Goal: Find specific page/section: Find specific page/section

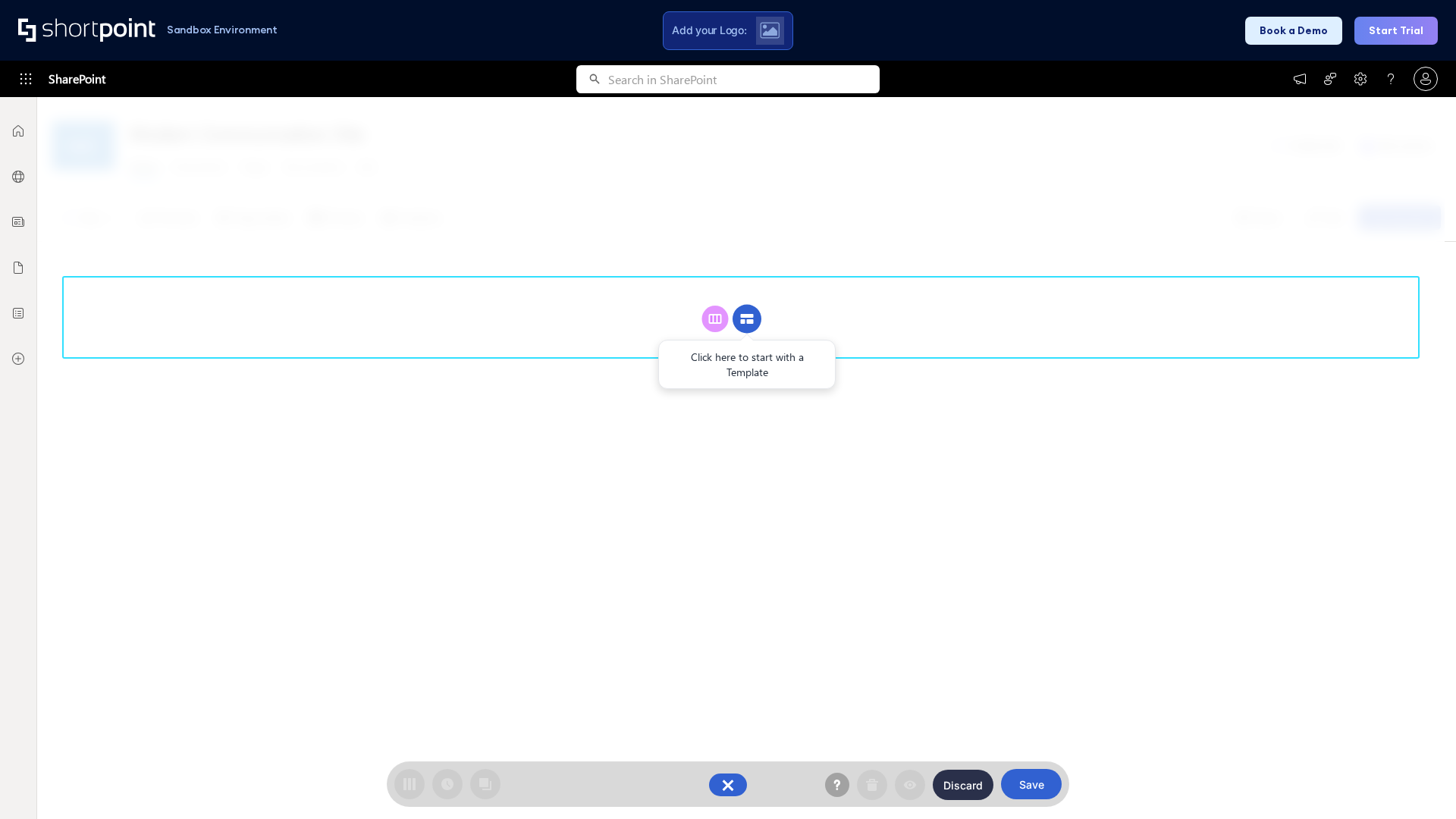
click at [747, 319] on circle at bounding box center [747, 319] width 29 height 29
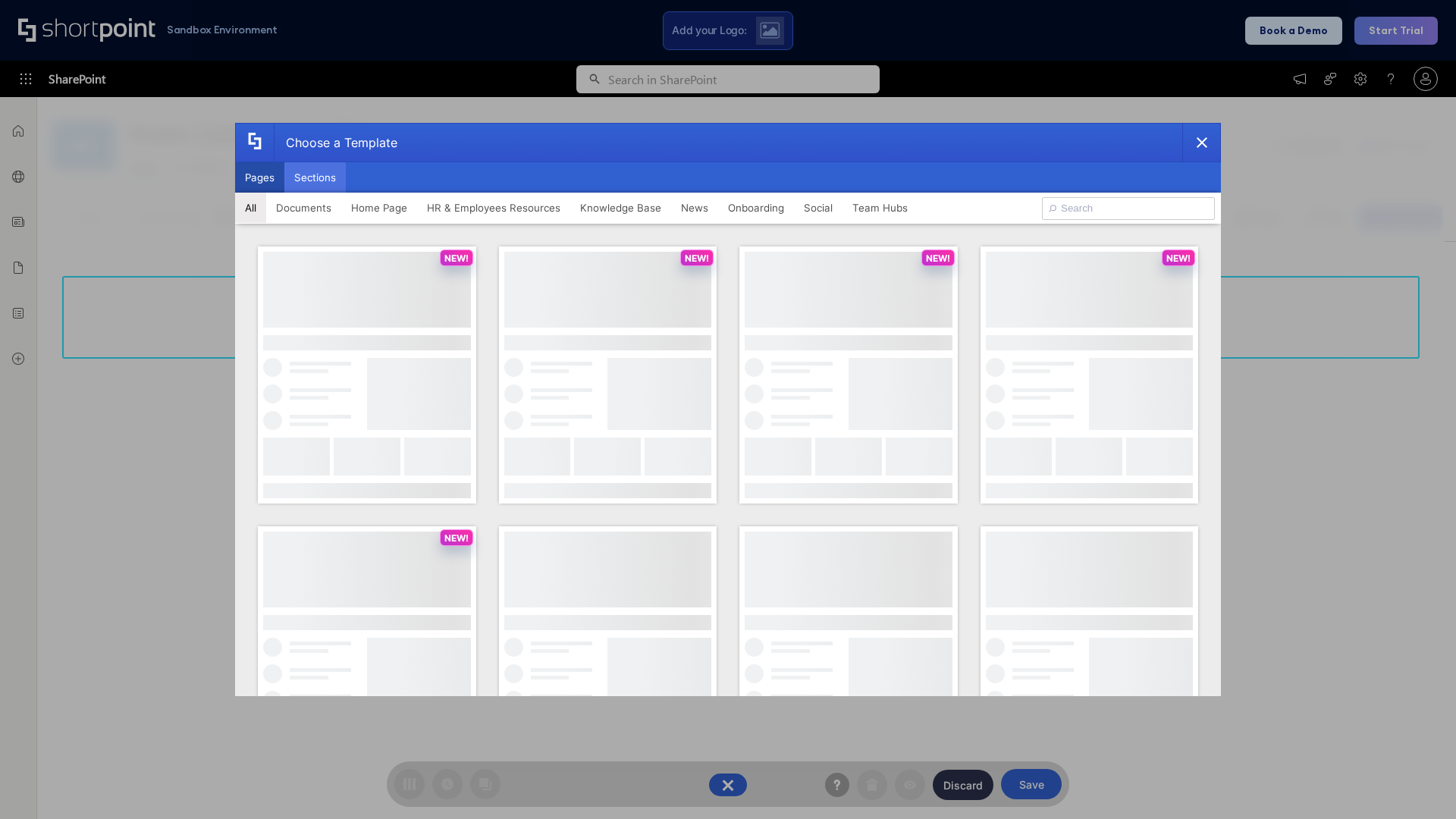
click at [315, 177] on button "Sections" at bounding box center [315, 177] width 61 height 31
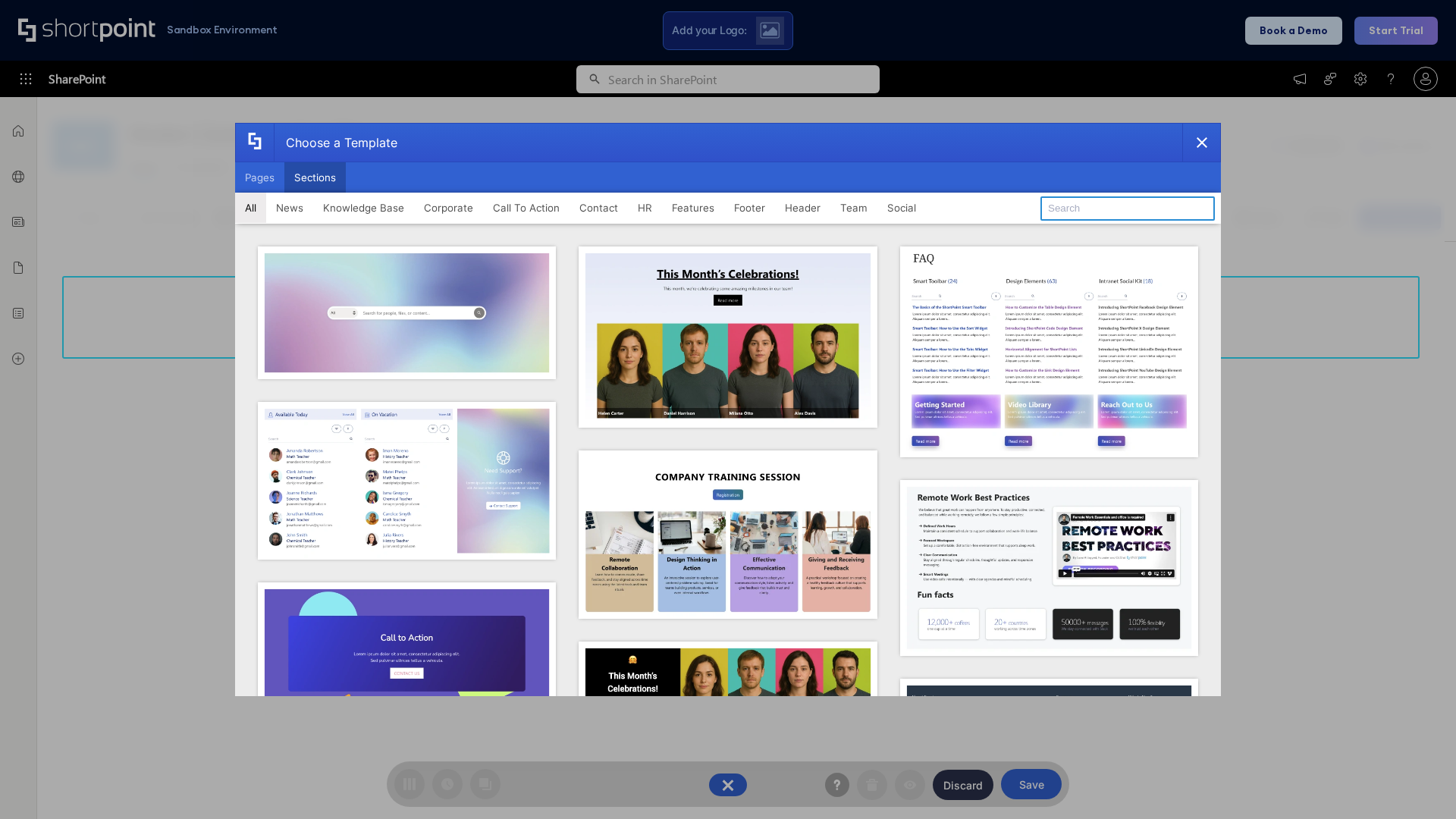
type input "Contact Us 2"
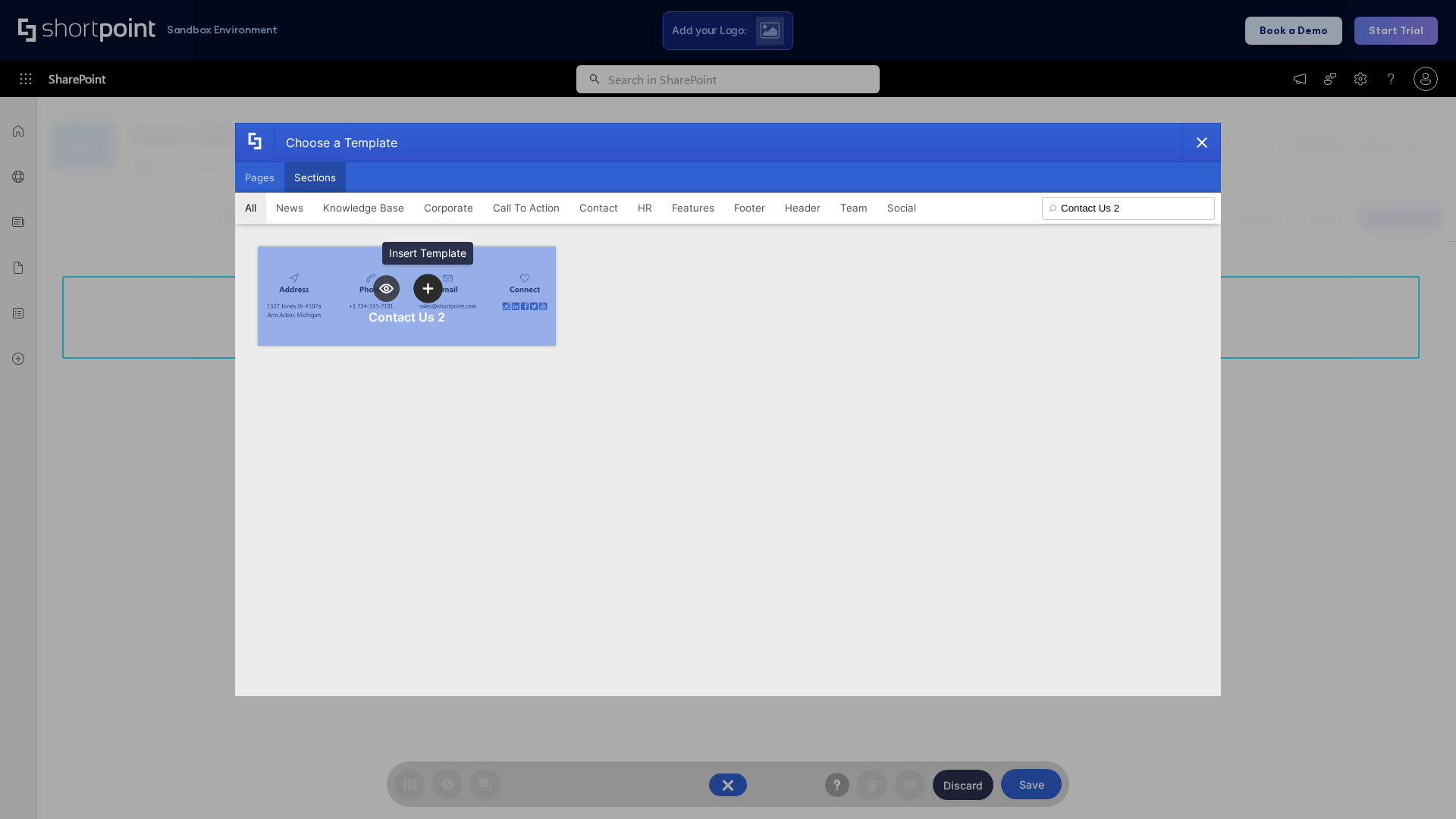
click at [427, 288] on icon "template selector" at bounding box center [427, 288] width 11 height 11
